Goal: Transaction & Acquisition: Purchase product/service

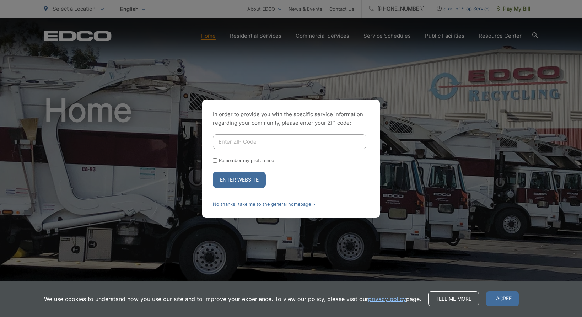
click at [235, 143] on input "Enter ZIP Code" at bounding box center [290, 141] width 154 height 15
type input "92081"
click at [225, 177] on button "Enter Website" at bounding box center [239, 180] width 53 height 16
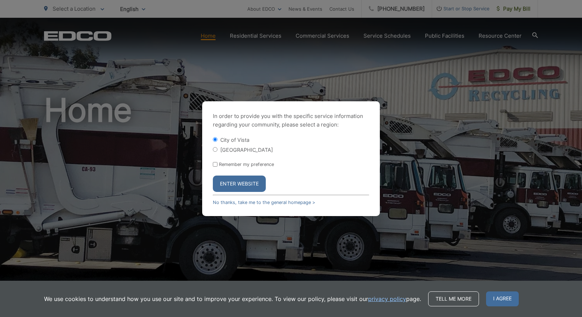
click at [217, 161] on form "City of [GEOGRAPHIC_DATA] Remember my preference Enter Website" at bounding box center [291, 164] width 156 height 56
click at [214, 165] on input "Remember my preference" at bounding box center [215, 164] width 5 height 5
checkbox input "true"
click at [245, 186] on button "Enter Website" at bounding box center [239, 184] width 53 height 16
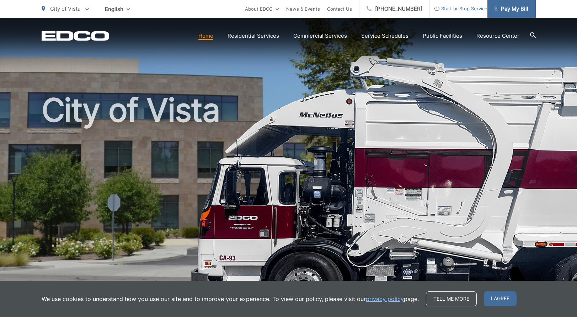
click at [508, 6] on span "Pay My Bill" at bounding box center [511, 9] width 34 height 9
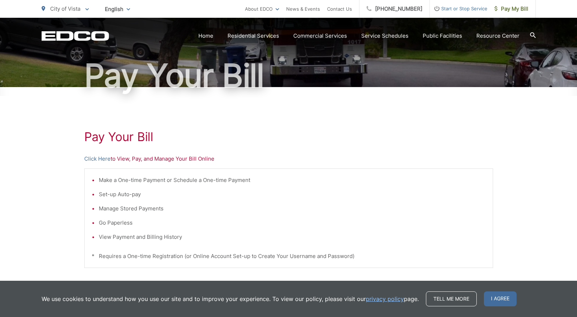
scroll to position [107, 0]
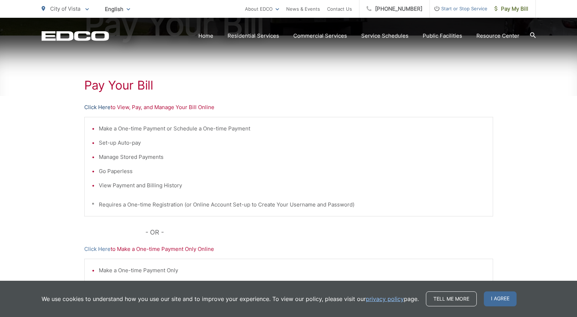
click at [96, 108] on link "Click Here" at bounding box center [97, 107] width 26 height 9
